Goal: Task Accomplishment & Management: Complete application form

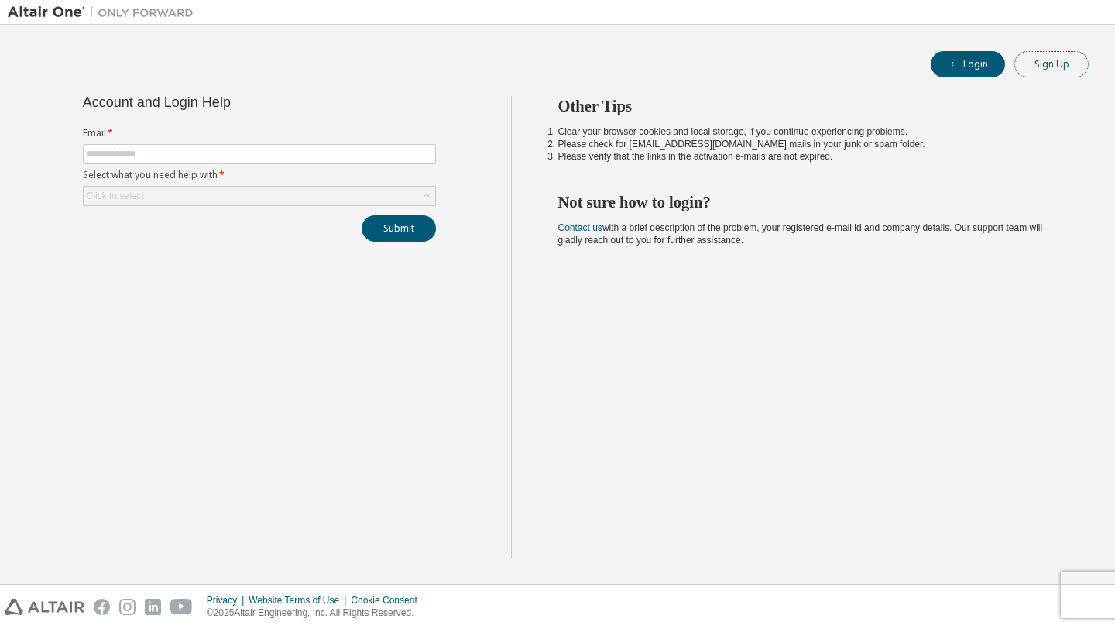
click at [1042, 70] on button "Sign Up" at bounding box center [1051, 64] width 74 height 26
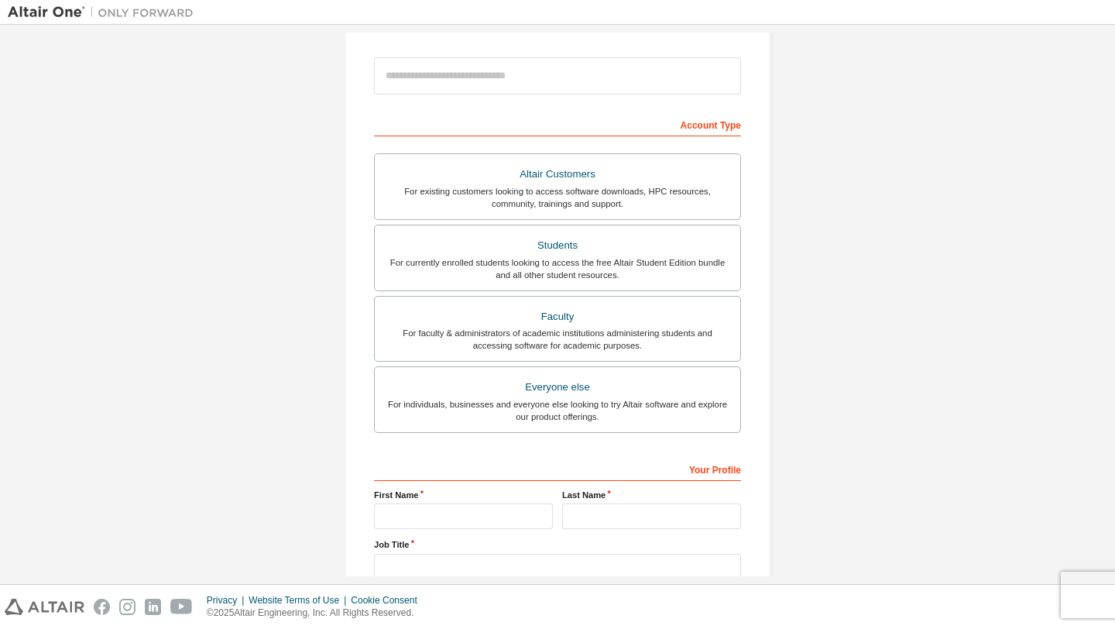
scroll to position [127, 0]
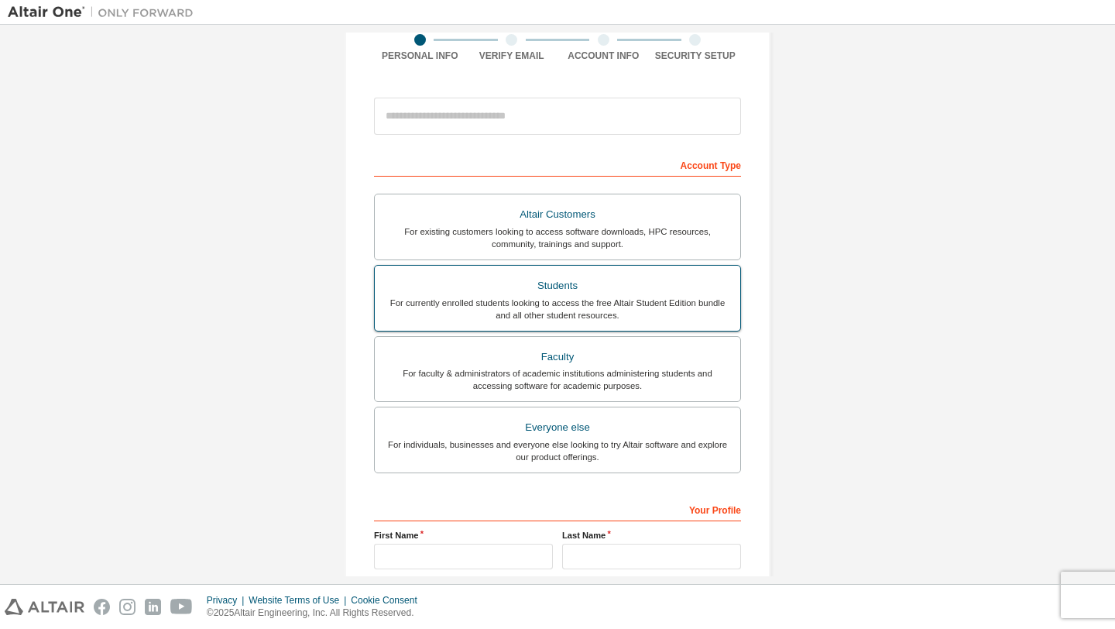
click at [533, 294] on div "Students" at bounding box center [557, 286] width 347 height 22
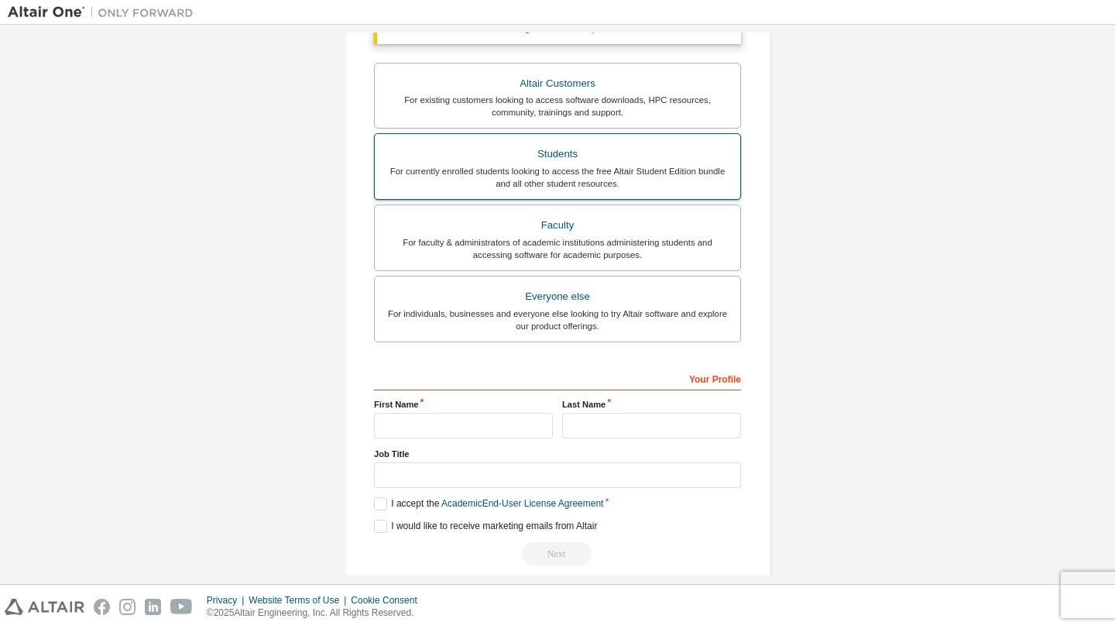
scroll to position [317, 0]
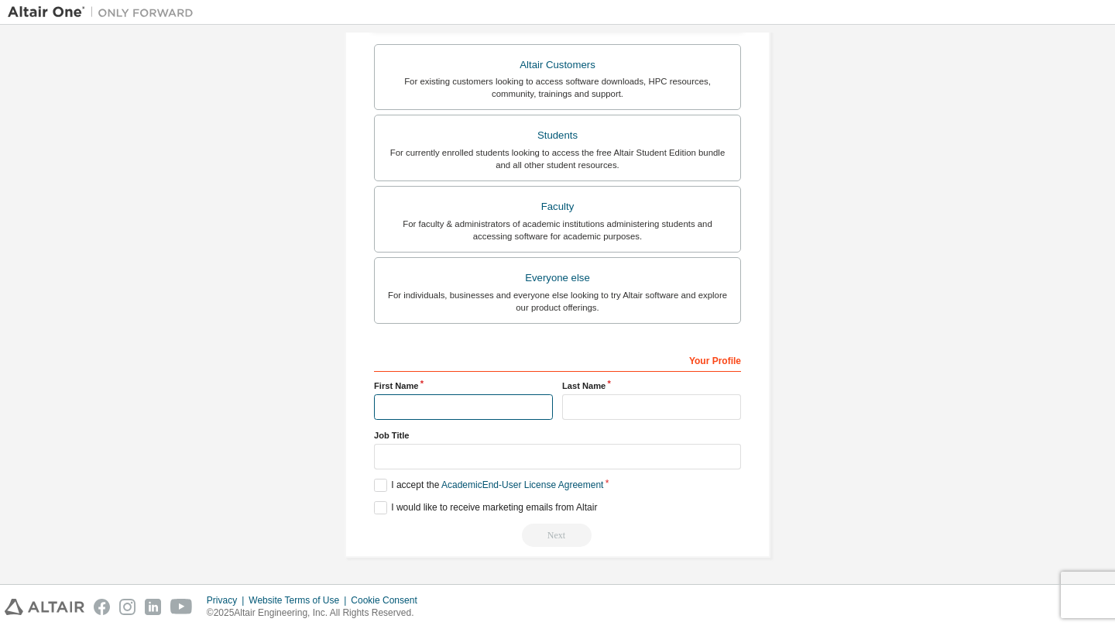
click at [487, 406] on input "text" at bounding box center [463, 407] width 179 height 26
type input "***"
type input "*"
click at [531, 450] on input "text" at bounding box center [557, 457] width 367 height 26
type input "*******"
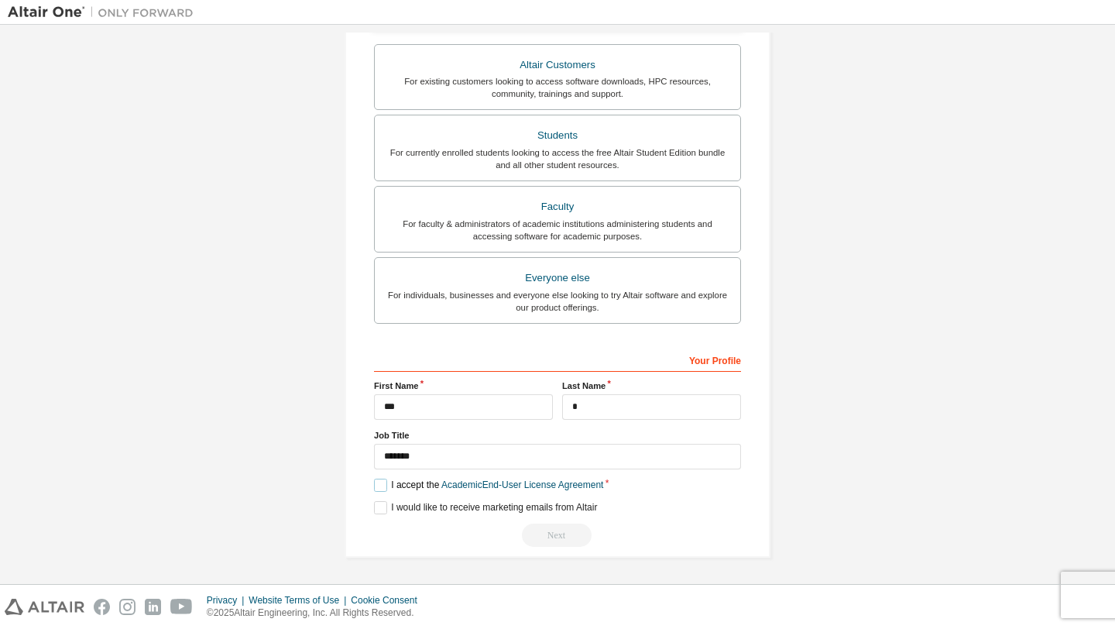
click at [379, 482] on label "I accept the Academic End-User License Agreement" at bounding box center [488, 484] width 229 height 13
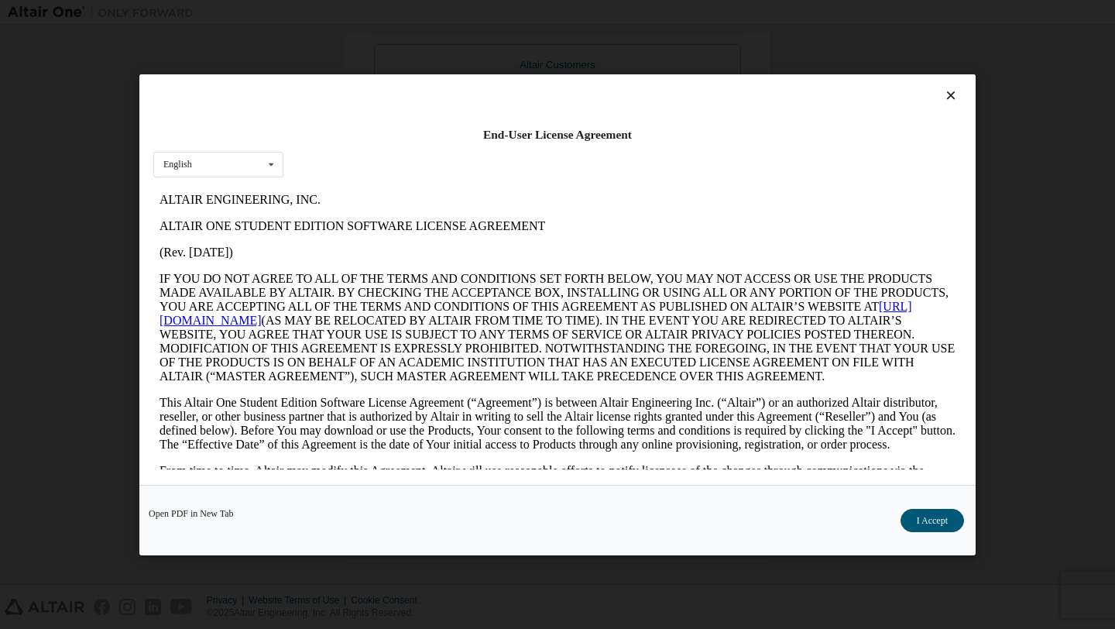
scroll to position [0, 0]
click at [911, 517] on button "I Accept" at bounding box center [931, 519] width 63 height 23
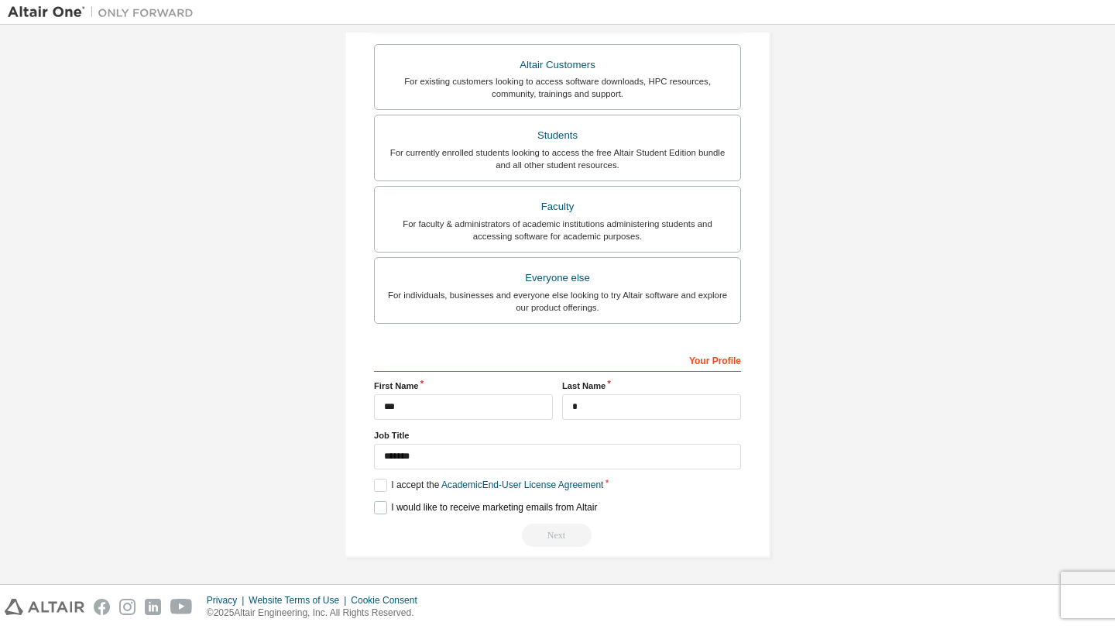
click at [378, 506] on label "I would like to receive marketing emails from Altair" at bounding box center [485, 507] width 223 height 13
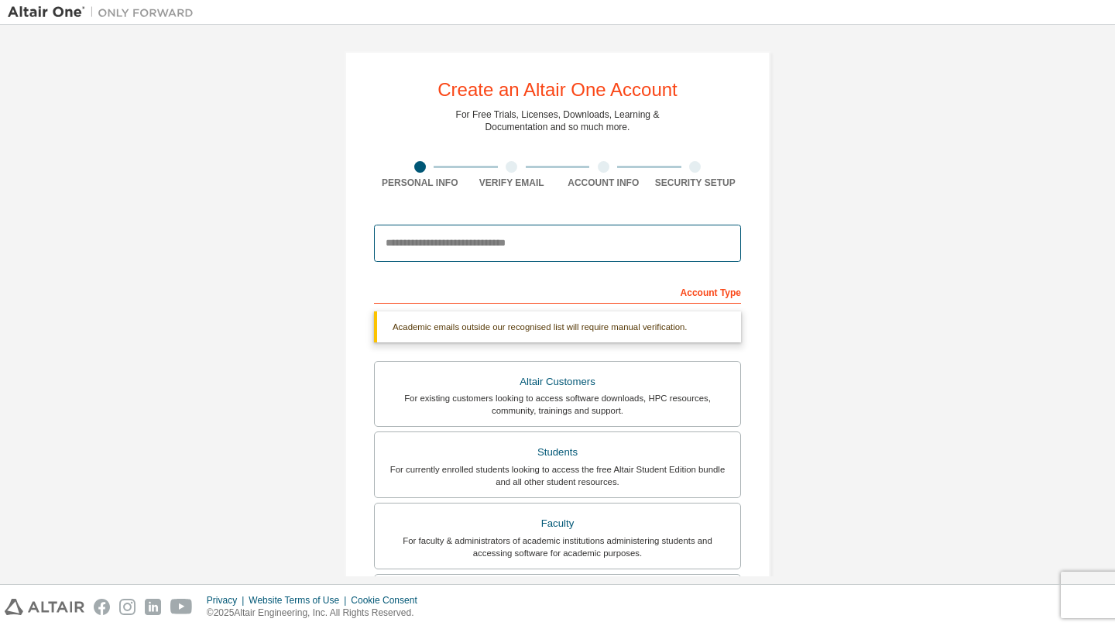
click at [524, 244] on input "email" at bounding box center [557, 243] width 367 height 37
click at [446, 251] on input "****" at bounding box center [557, 243] width 367 height 37
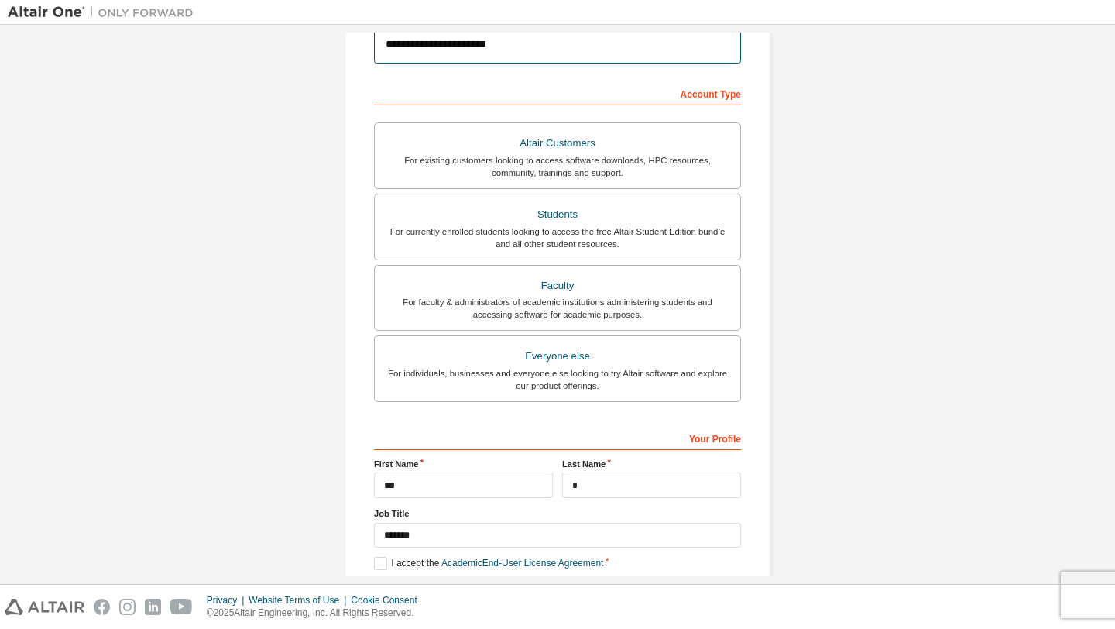
scroll to position [276, 0]
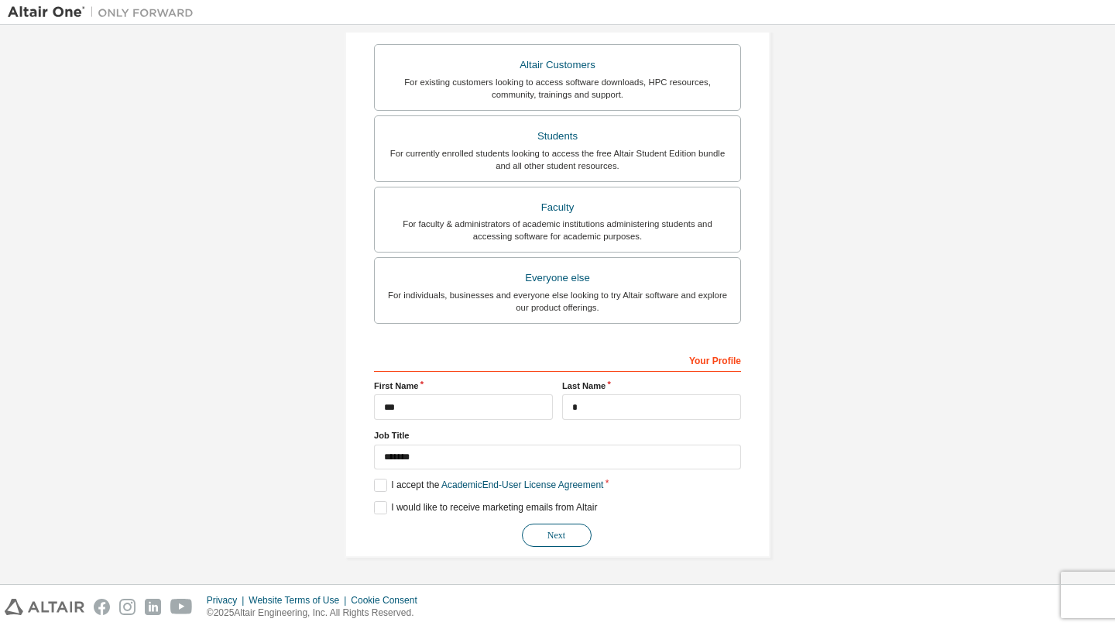
type input "**********"
click at [553, 540] on button "Next" at bounding box center [557, 534] width 70 height 23
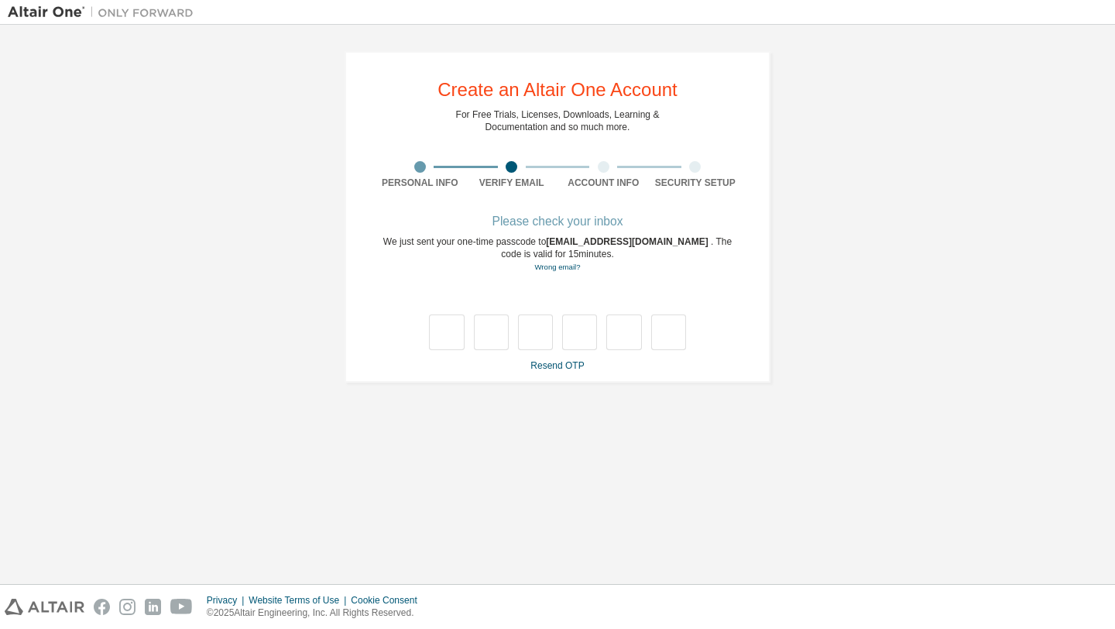
scroll to position [0, 0]
type input "*"
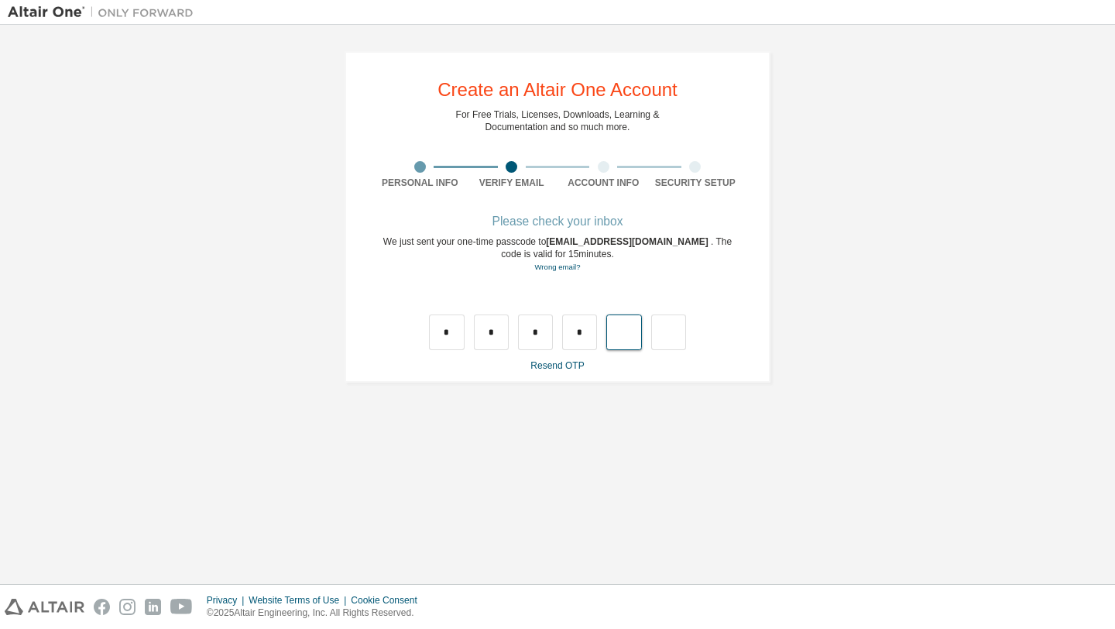
type input "*"
